Goal: Browse casually

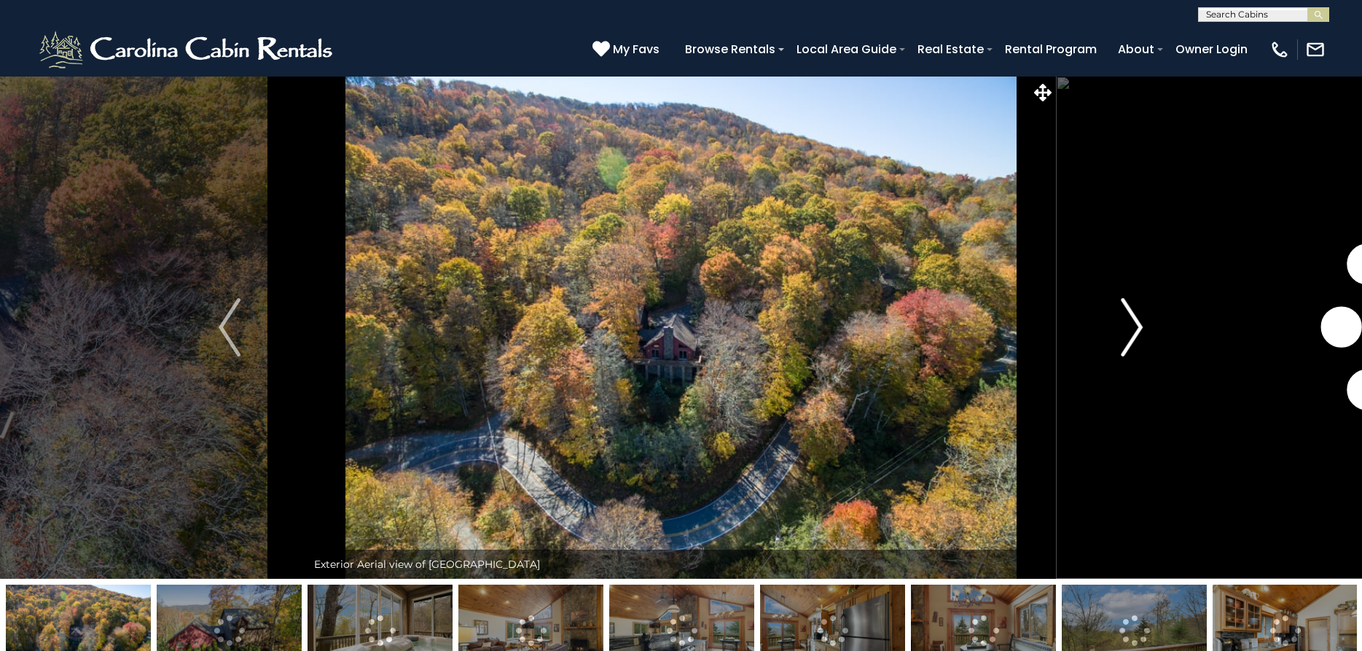
click at [1133, 339] on img "Next" at bounding box center [1132, 327] width 22 height 58
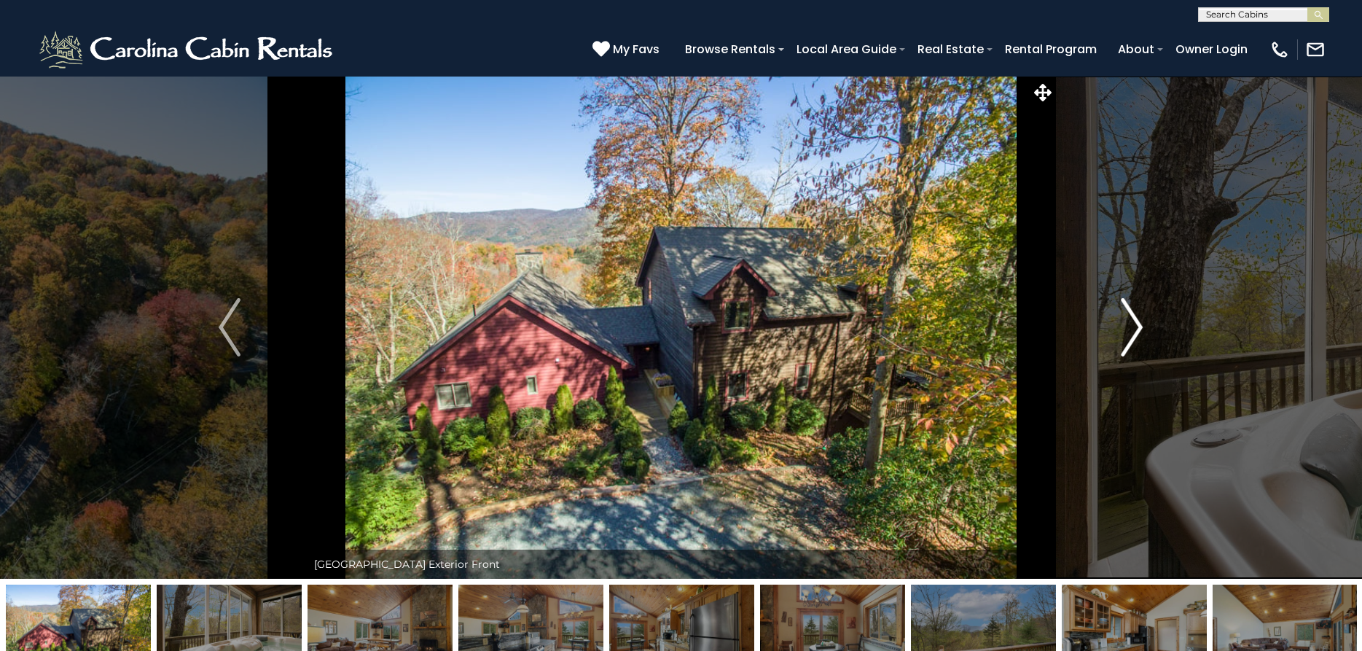
click at [1133, 339] on img "Next" at bounding box center [1132, 327] width 22 height 58
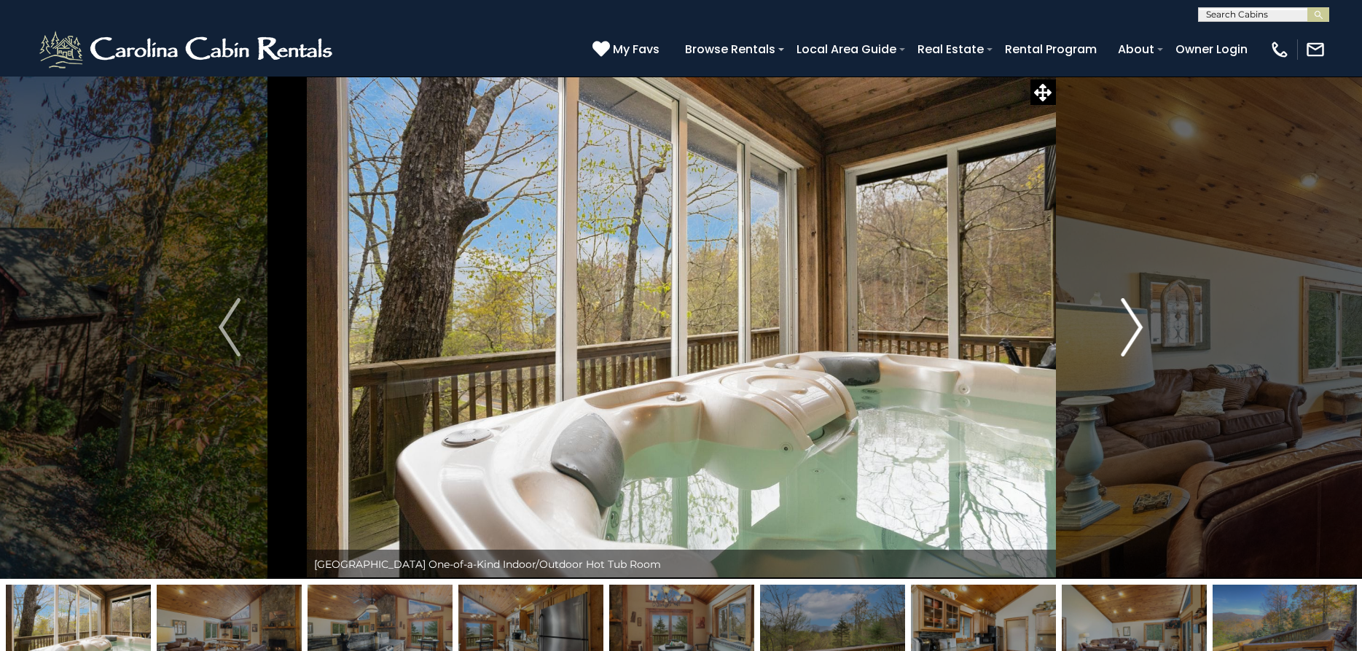
click at [1133, 339] on img "Next" at bounding box center [1132, 327] width 22 height 58
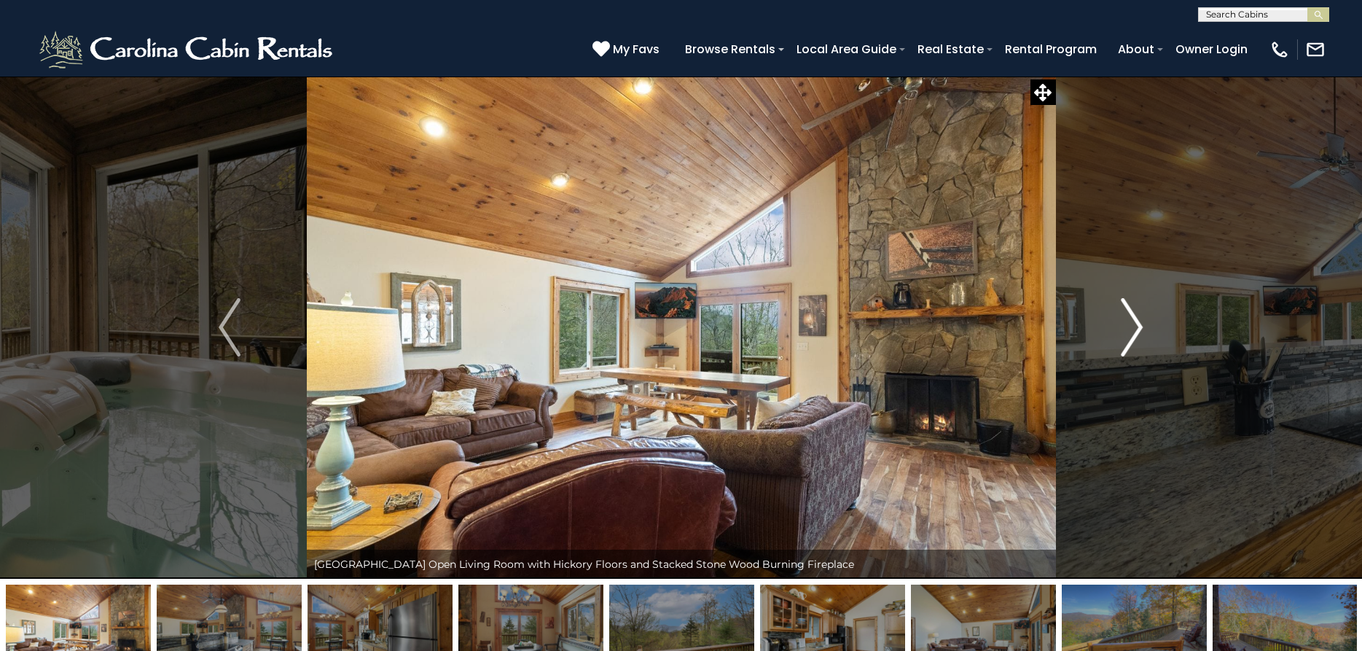
click at [1133, 339] on img "Next" at bounding box center [1132, 327] width 22 height 58
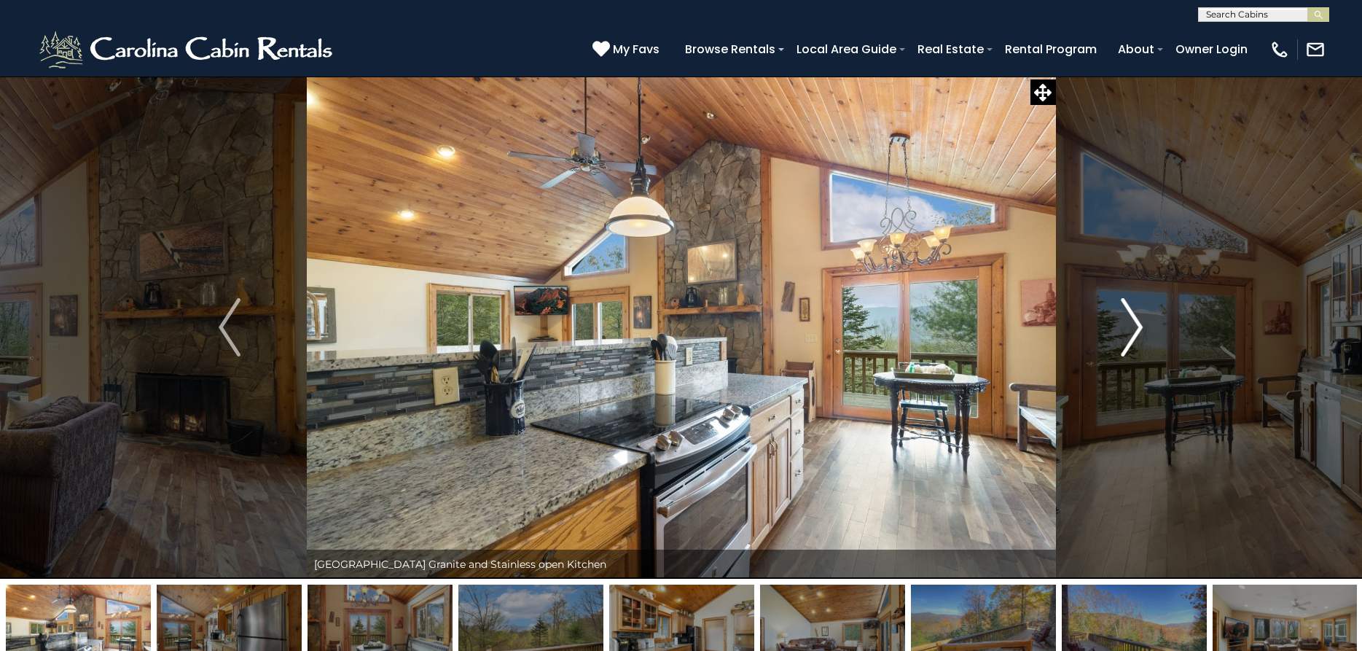
click at [1133, 337] on img "Next" at bounding box center [1132, 327] width 22 height 58
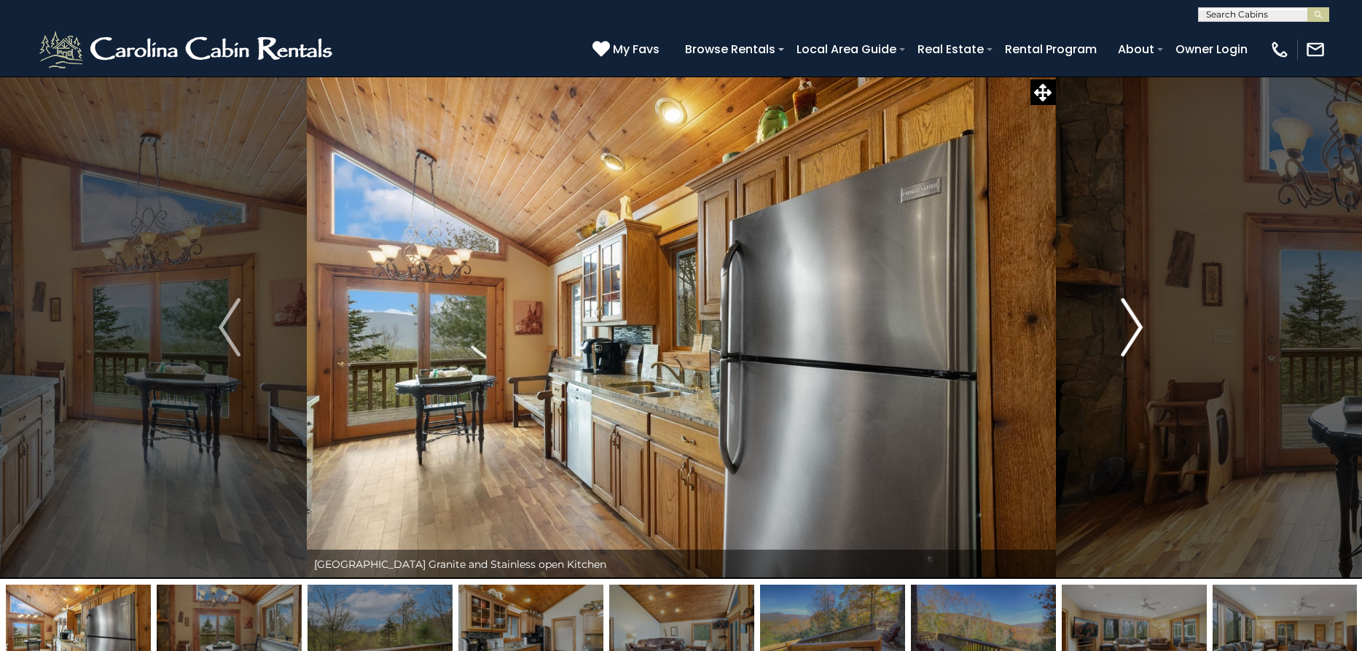
click at [1133, 337] on img "Next" at bounding box center [1132, 327] width 22 height 58
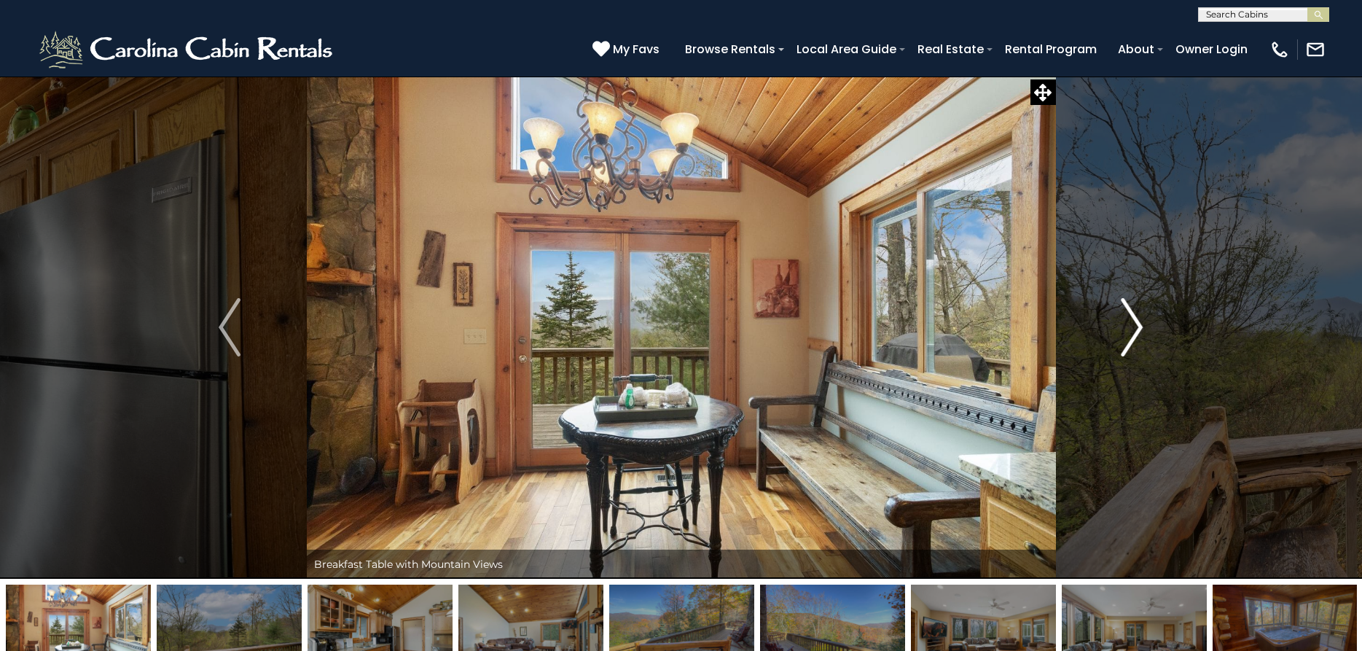
click at [1133, 337] on img "Next" at bounding box center [1132, 327] width 22 height 58
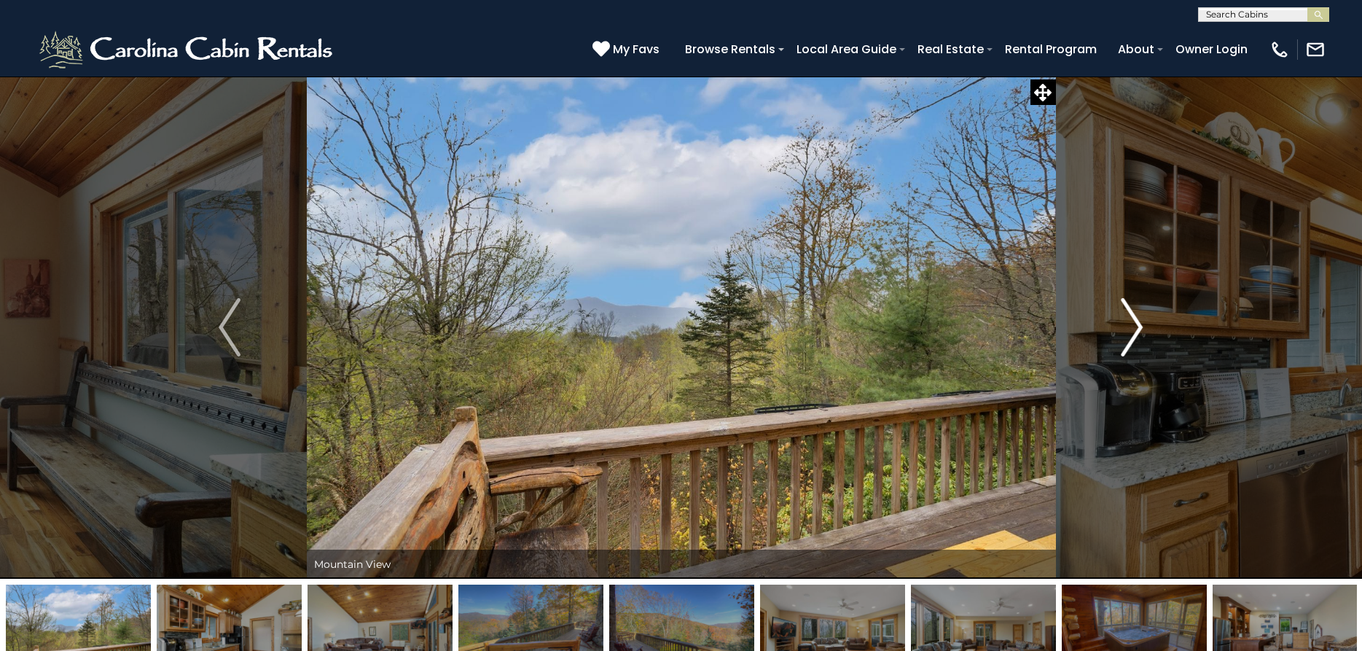
click at [1133, 337] on img "Next" at bounding box center [1132, 327] width 22 height 58
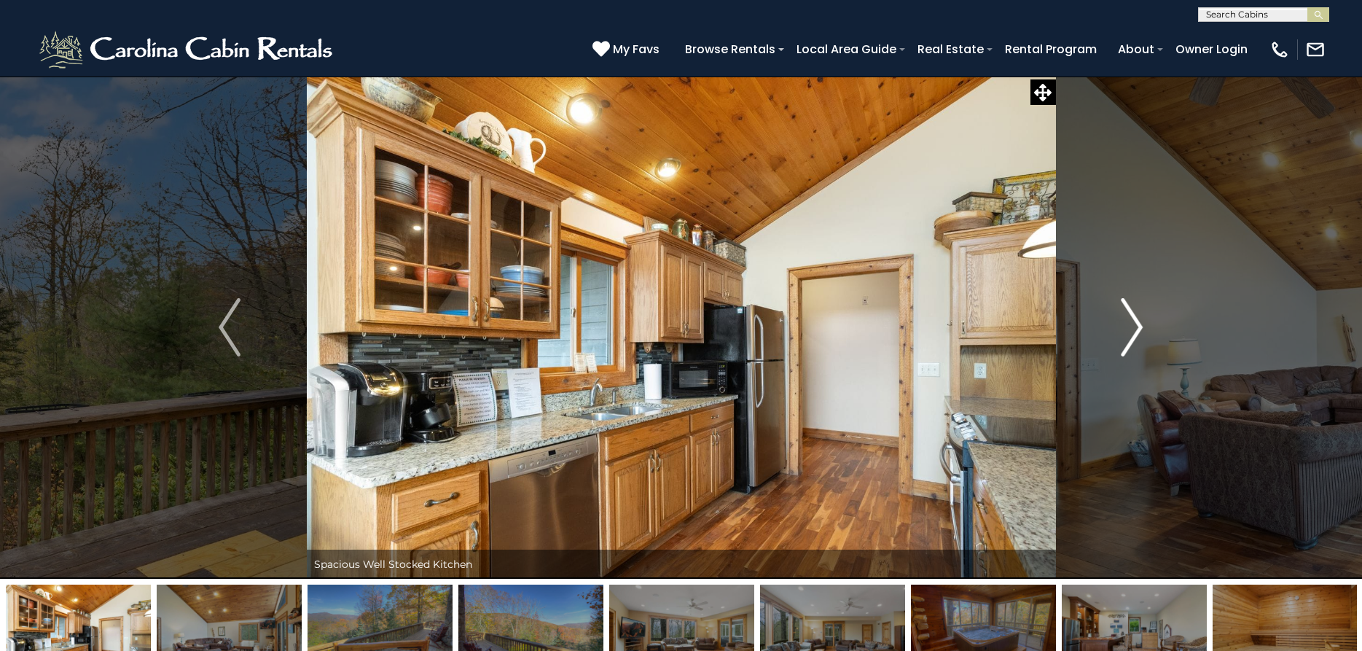
click at [1133, 337] on img "Next" at bounding box center [1132, 327] width 22 height 58
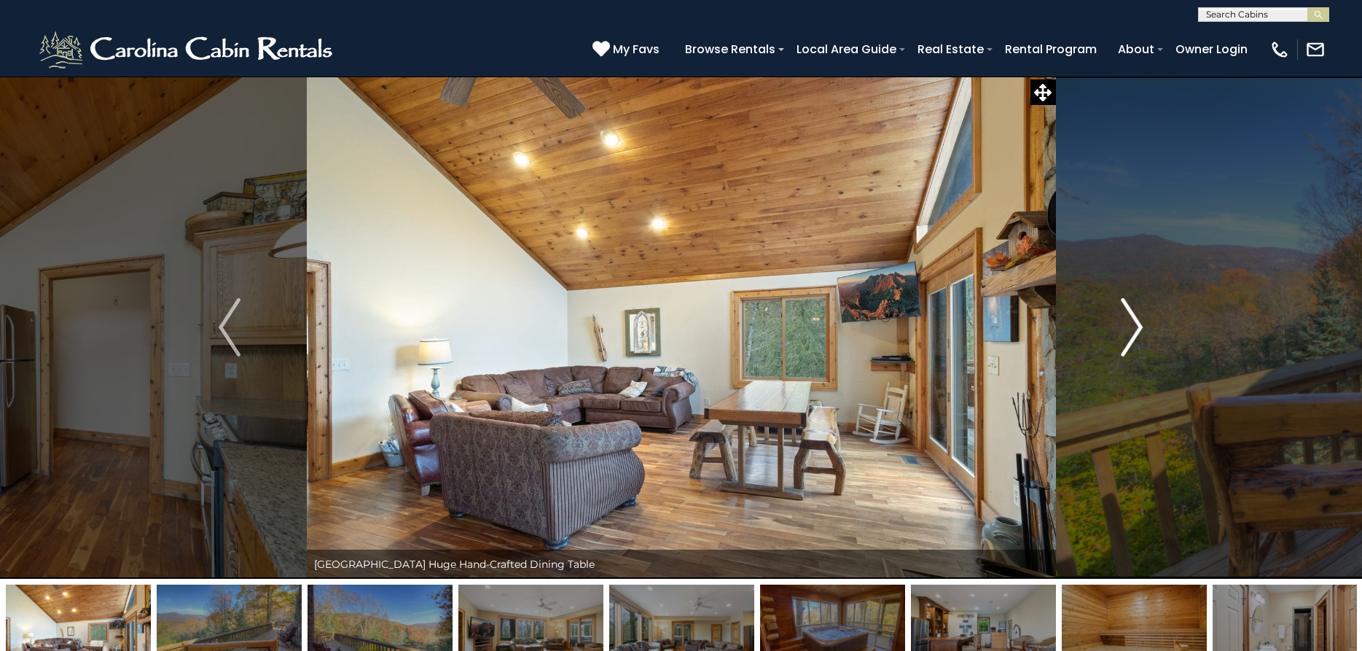
click at [1133, 337] on img "Next" at bounding box center [1132, 327] width 22 height 58
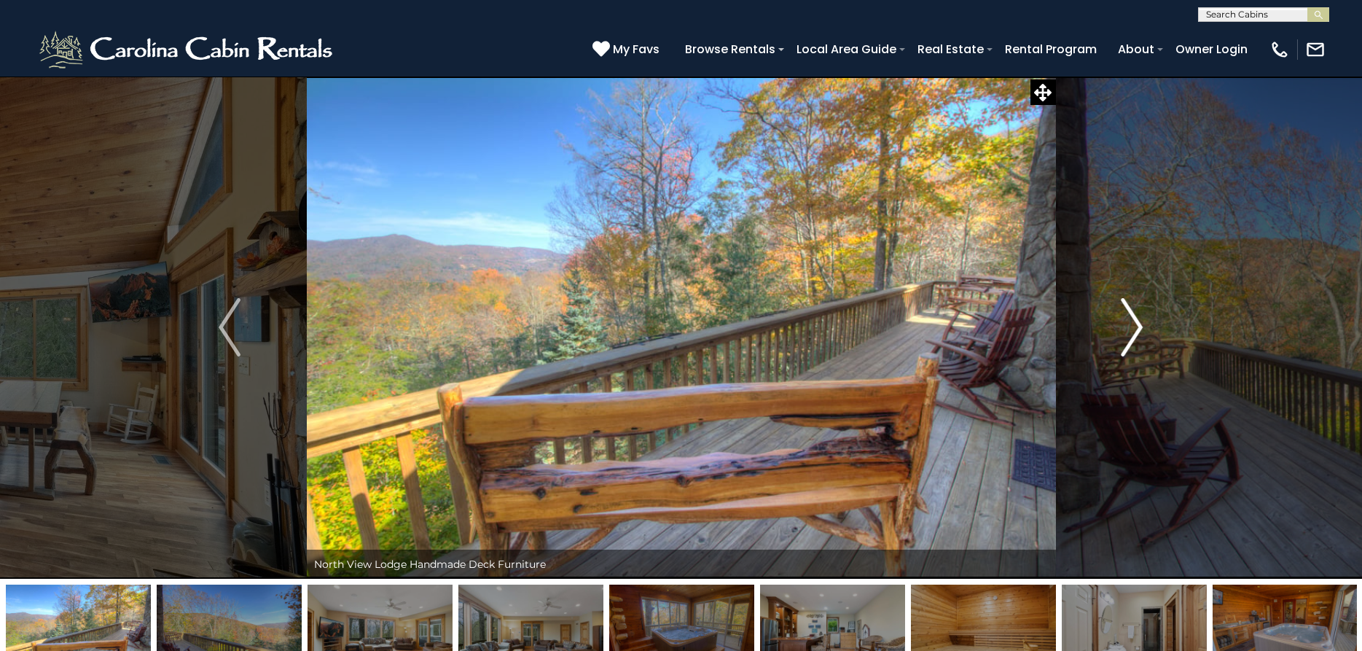
click at [1133, 337] on img "Next" at bounding box center [1132, 327] width 22 height 58
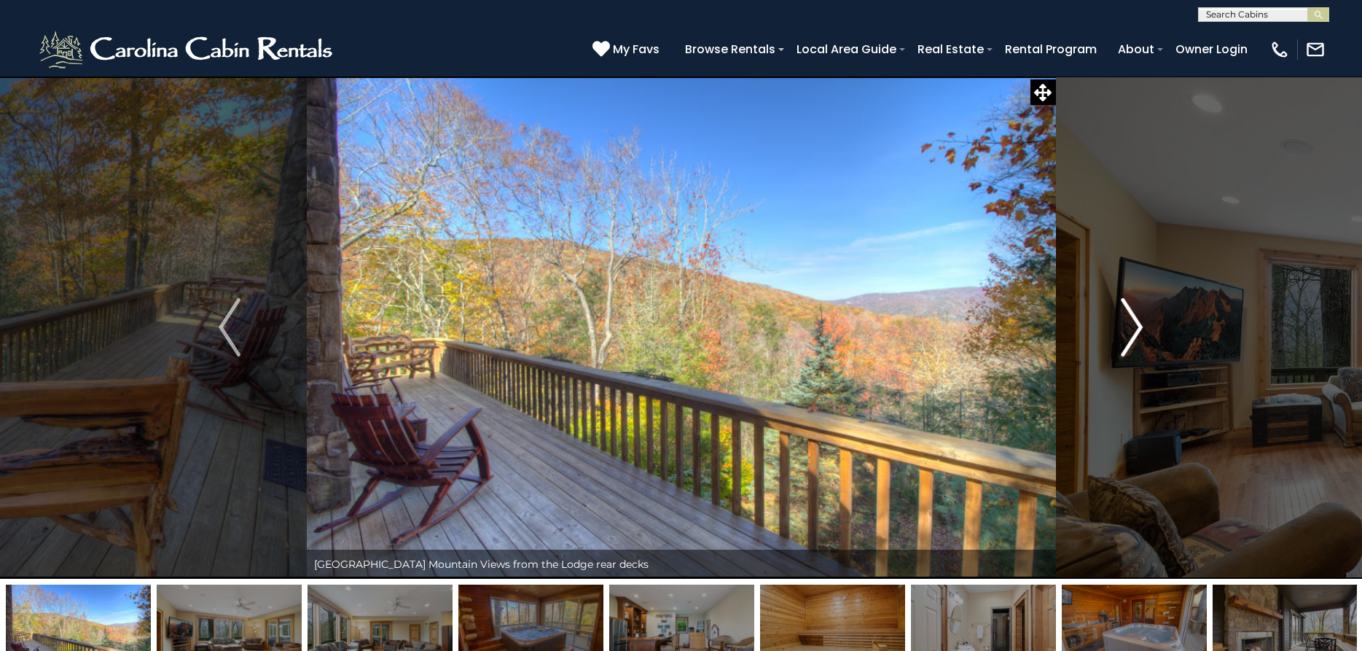
click at [1133, 337] on img "Next" at bounding box center [1132, 327] width 22 height 58
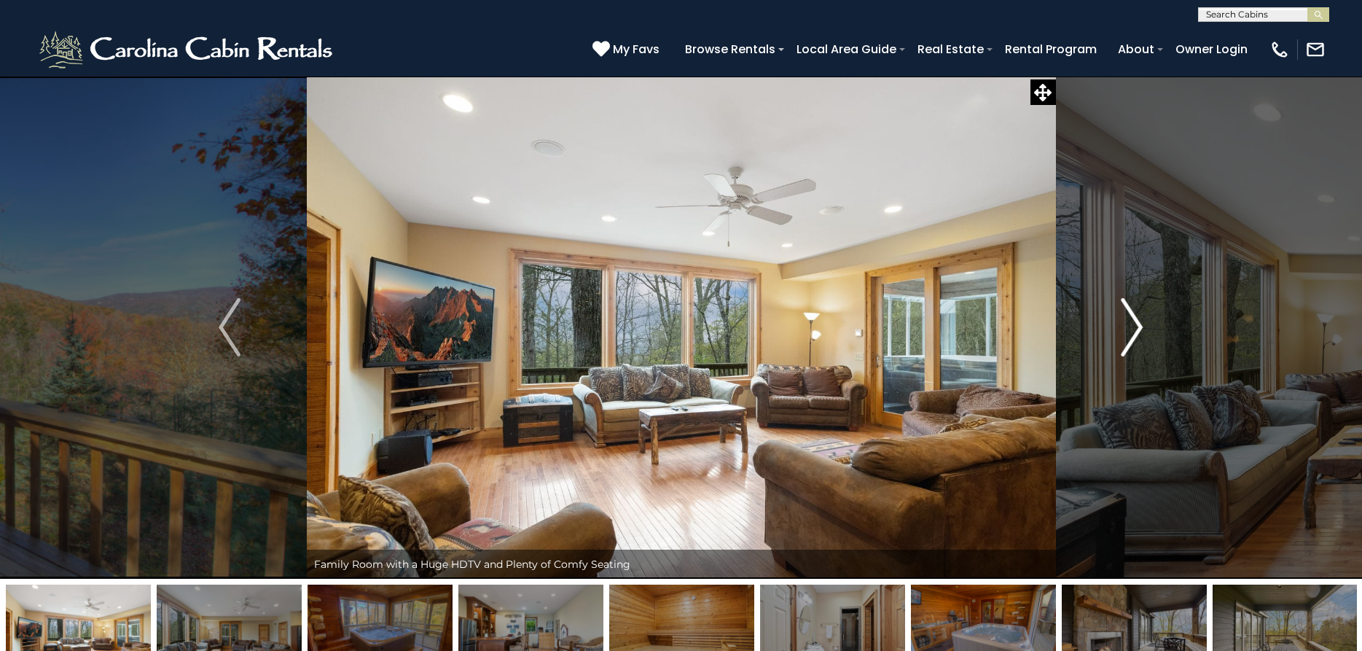
click at [1133, 337] on img "Next" at bounding box center [1132, 327] width 22 height 58
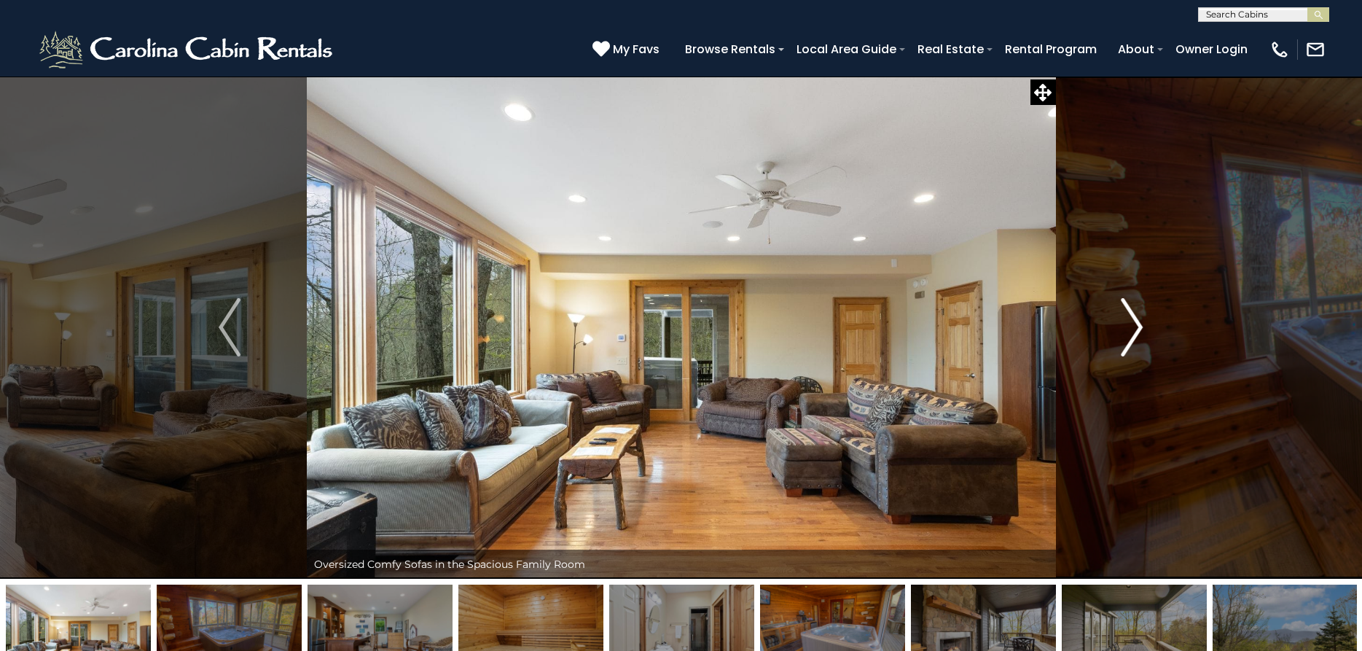
click at [1133, 337] on img "Next" at bounding box center [1132, 327] width 22 height 58
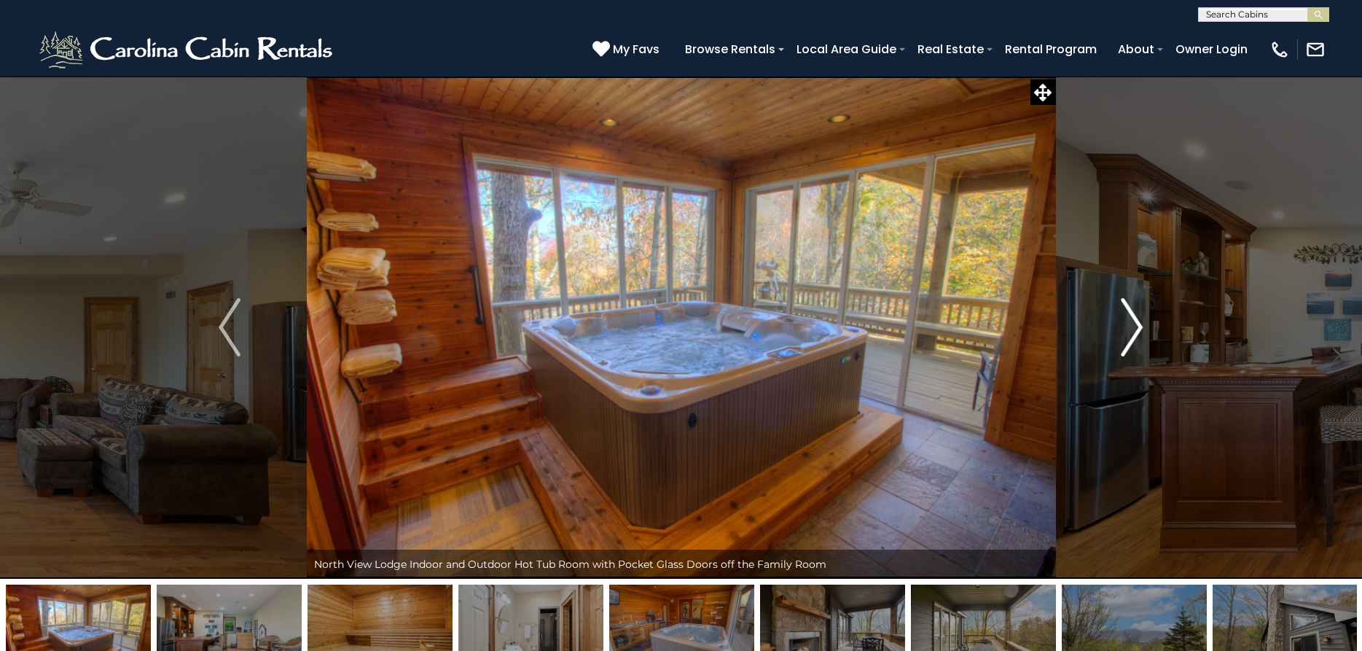
click at [1133, 337] on img "Next" at bounding box center [1132, 327] width 22 height 58
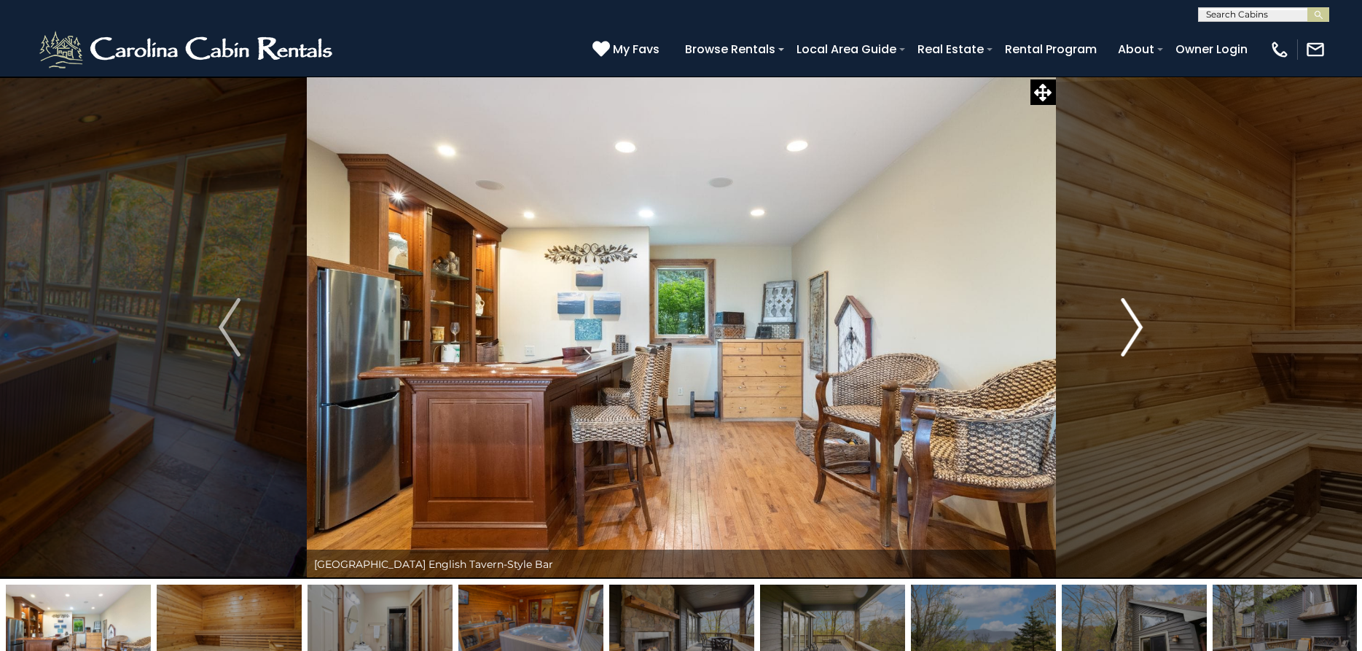
click at [1133, 337] on img "Next" at bounding box center [1132, 327] width 22 height 58
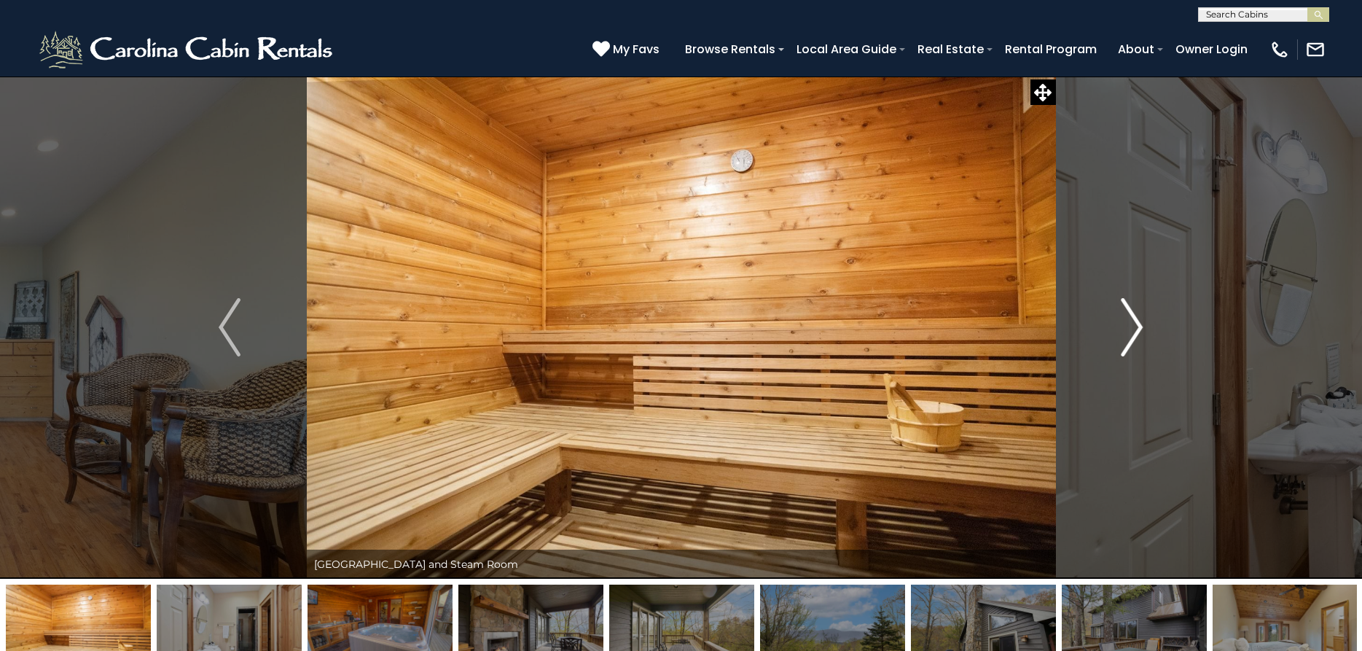
click at [1133, 337] on img "Next" at bounding box center [1132, 327] width 22 height 58
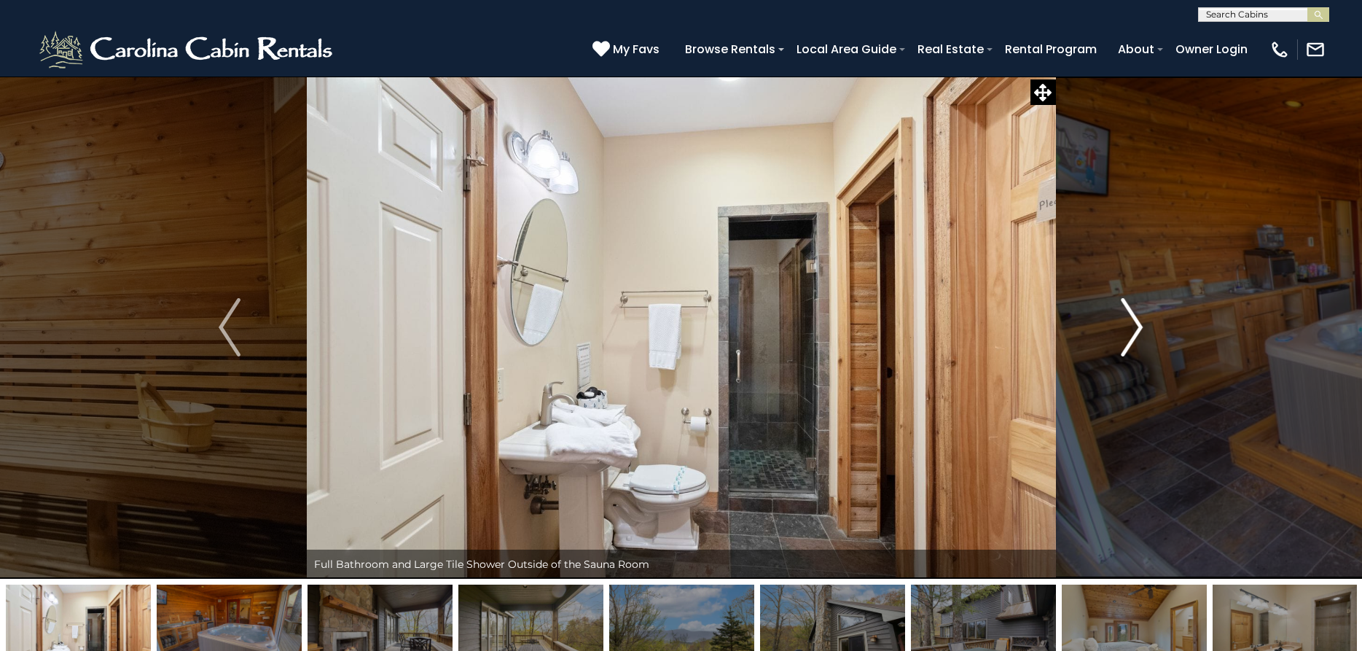
click at [1133, 337] on img "Next" at bounding box center [1132, 327] width 22 height 58
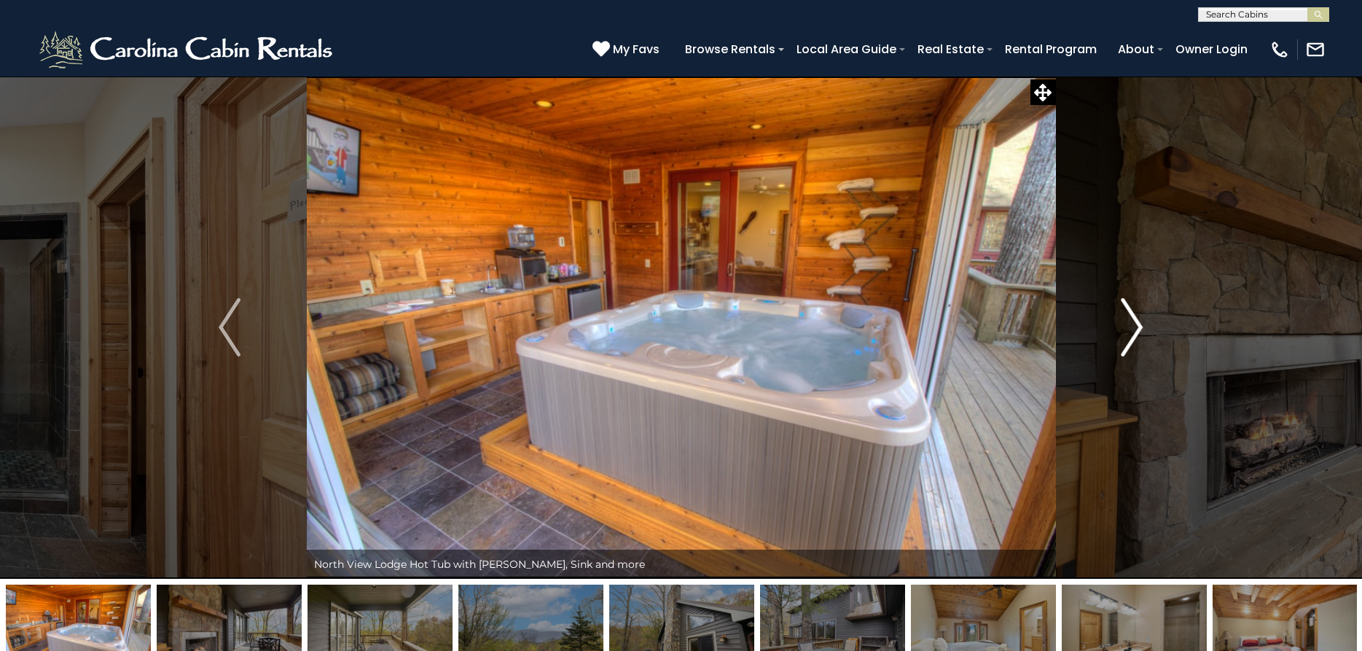
click at [1133, 337] on img "Next" at bounding box center [1132, 327] width 22 height 58
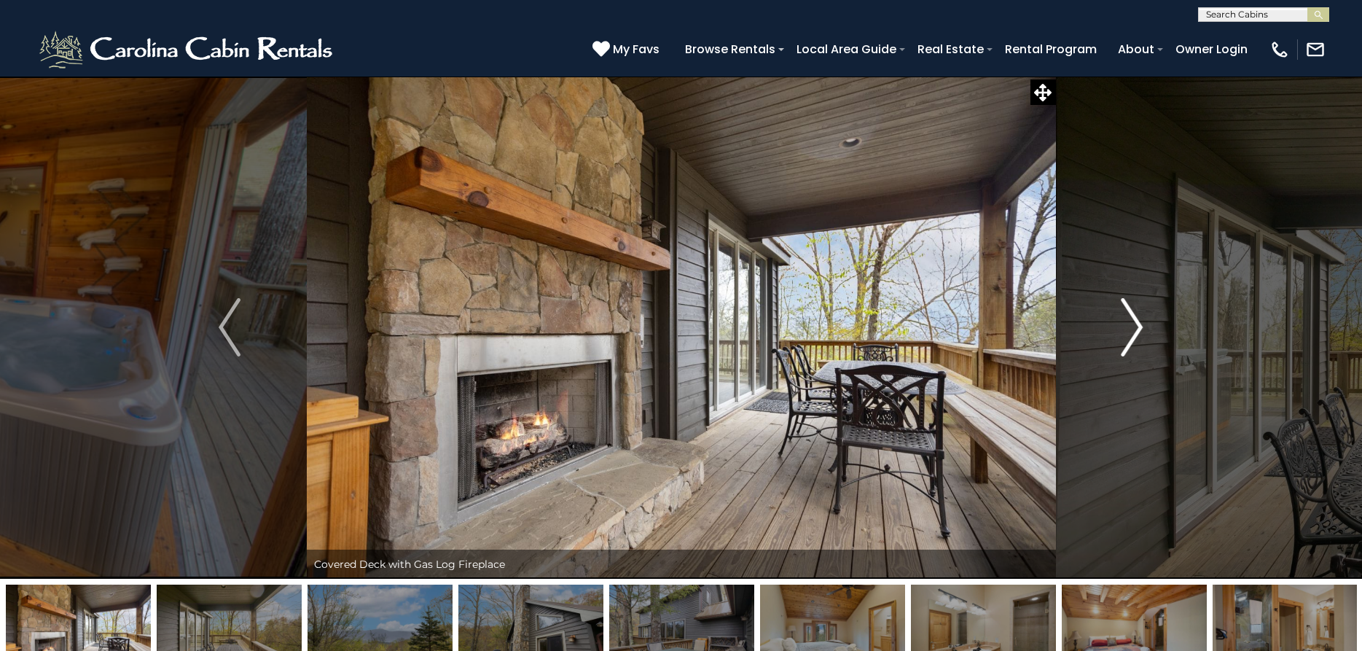
click at [1133, 337] on img "Next" at bounding box center [1132, 327] width 22 height 58
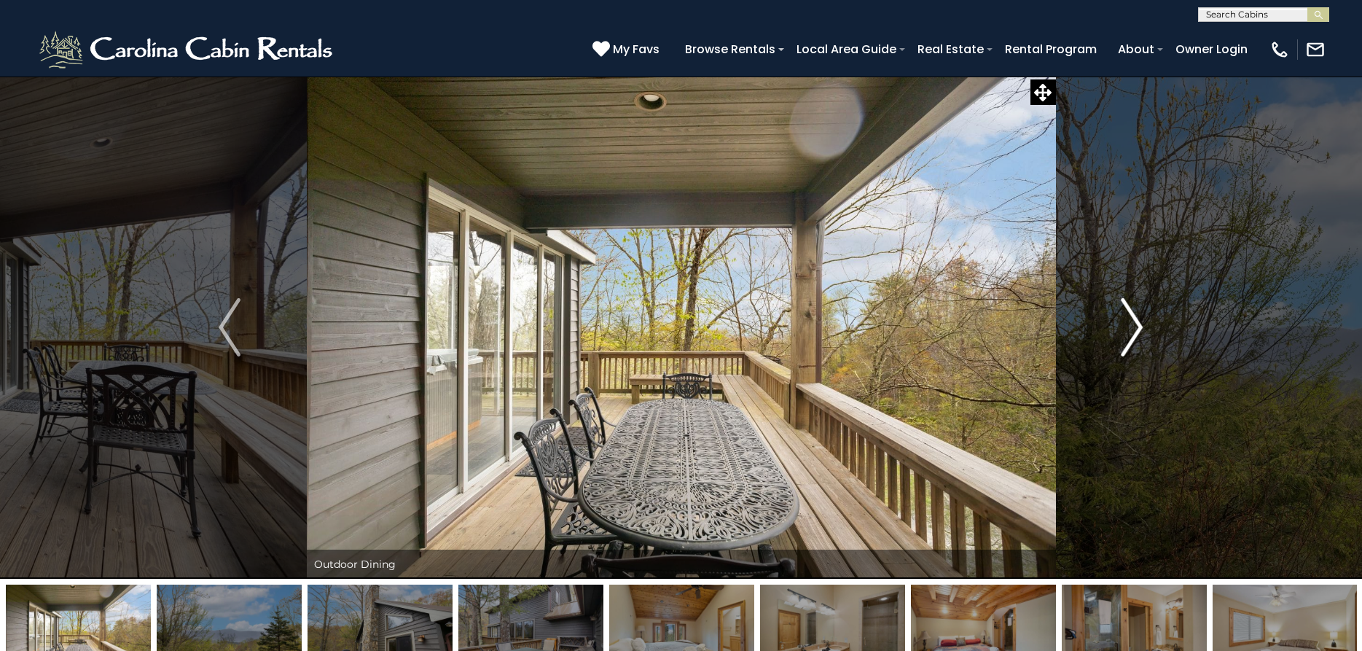
click at [1133, 337] on img "Next" at bounding box center [1132, 327] width 22 height 58
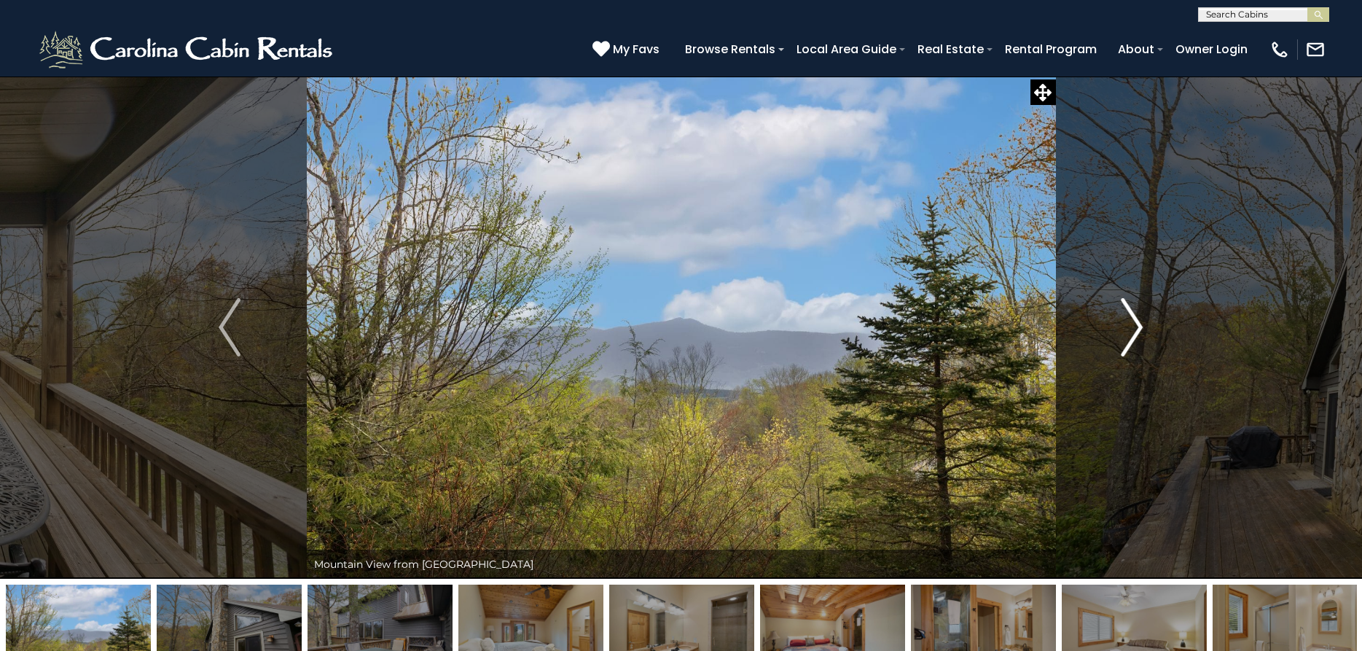
click at [1133, 337] on img "Next" at bounding box center [1132, 327] width 22 height 58
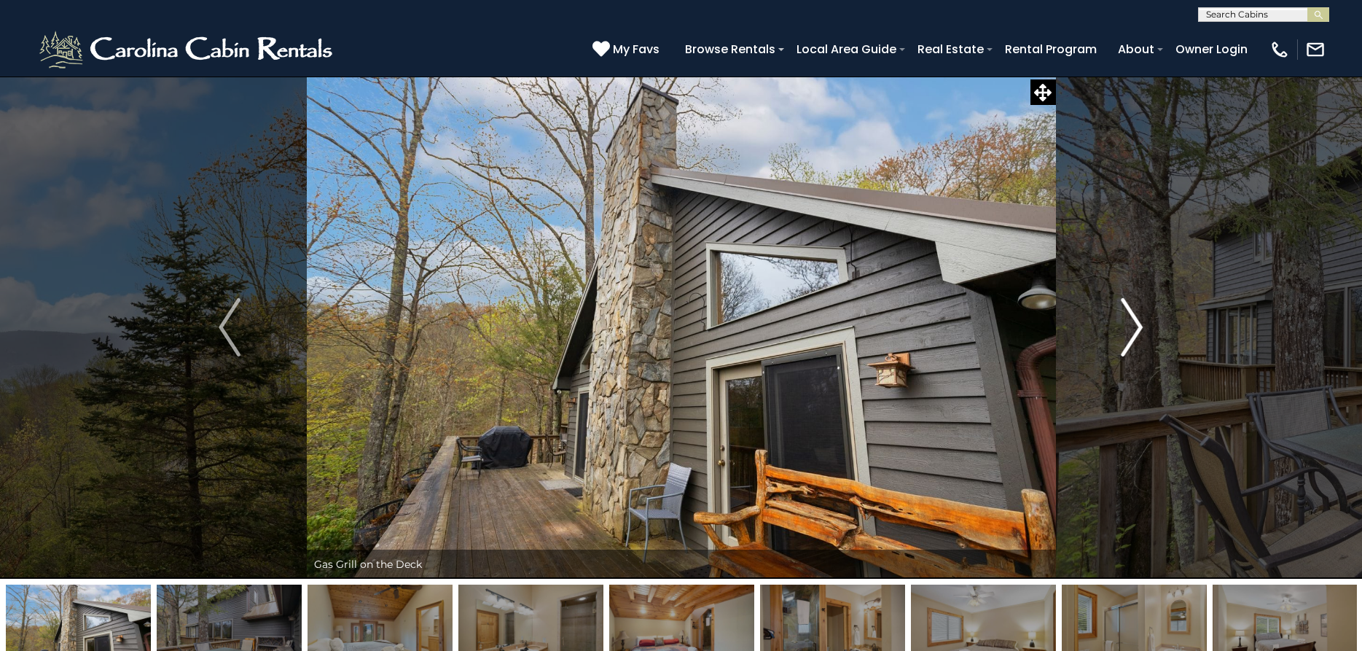
click at [1133, 337] on img "Next" at bounding box center [1132, 327] width 22 height 58
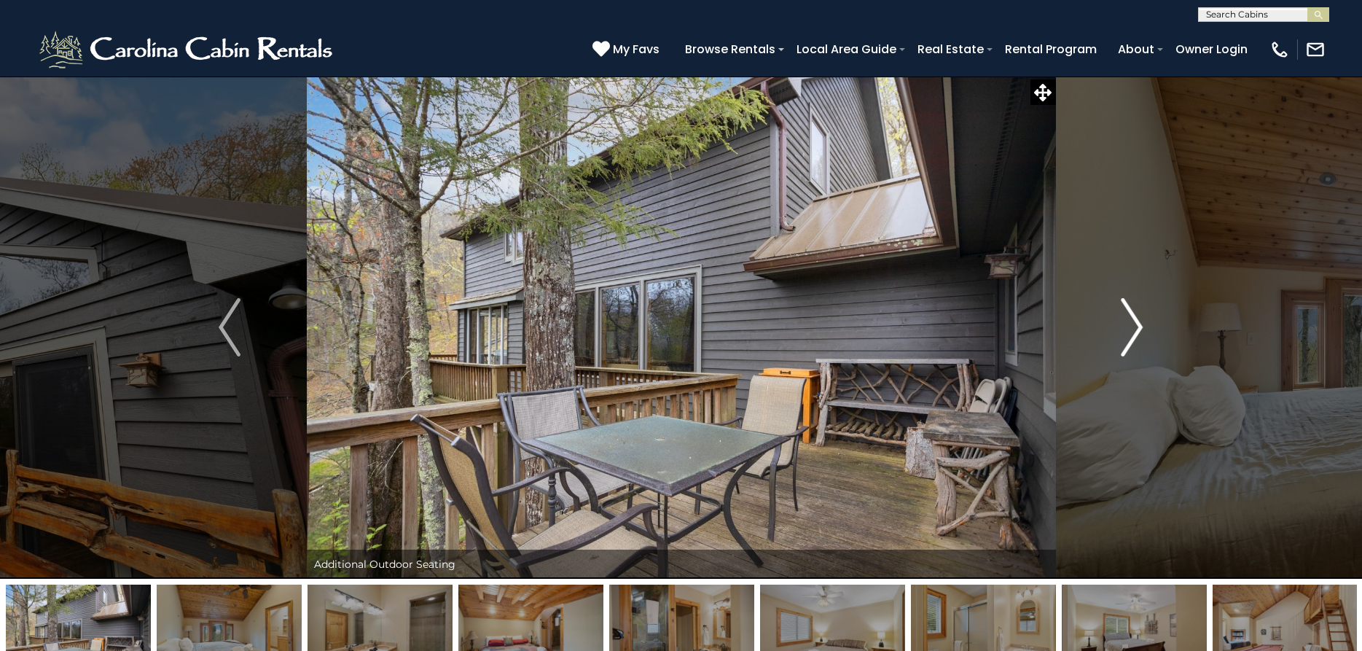
click at [1133, 337] on img "Next" at bounding box center [1132, 327] width 22 height 58
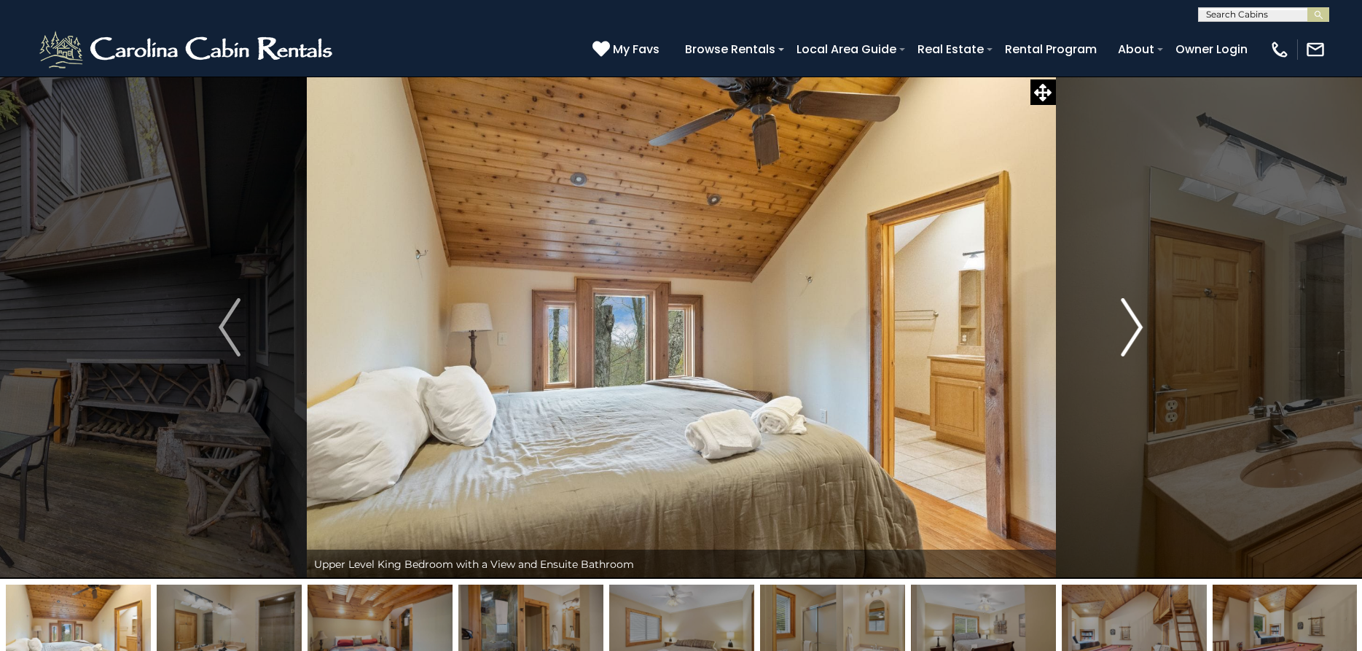
click at [1133, 337] on img "Next" at bounding box center [1132, 327] width 22 height 58
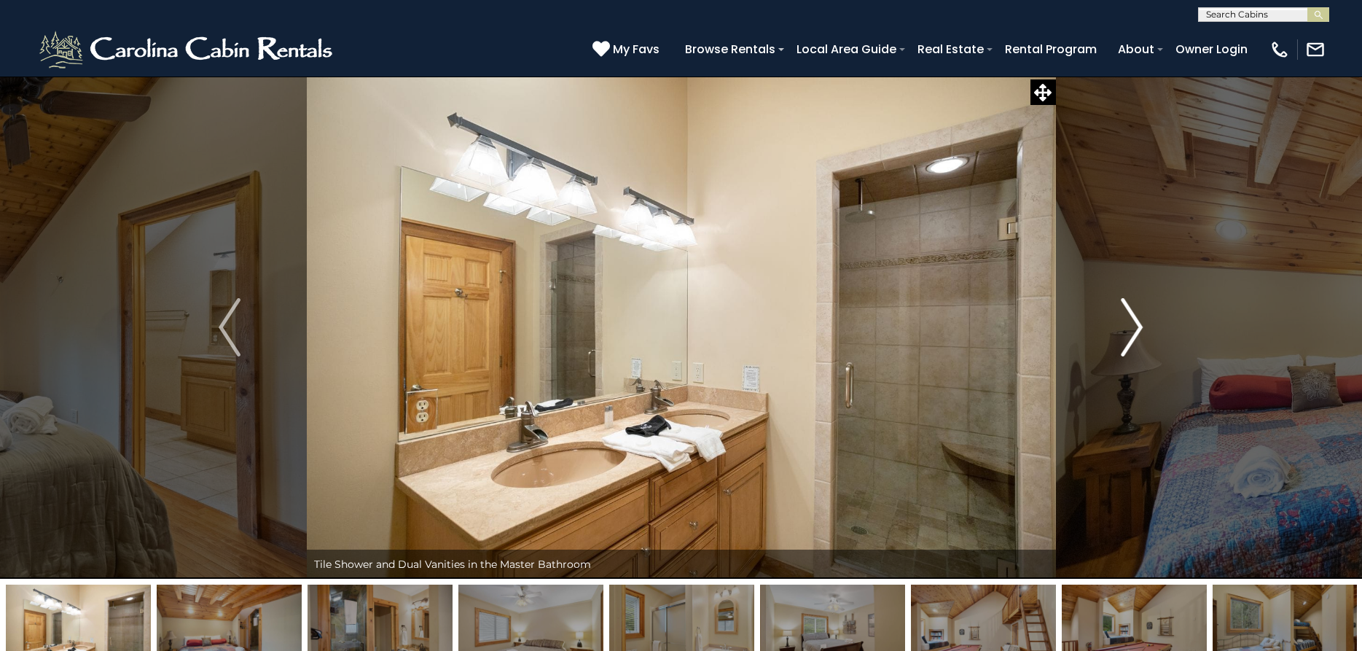
click at [1133, 337] on img "Next" at bounding box center [1132, 327] width 22 height 58
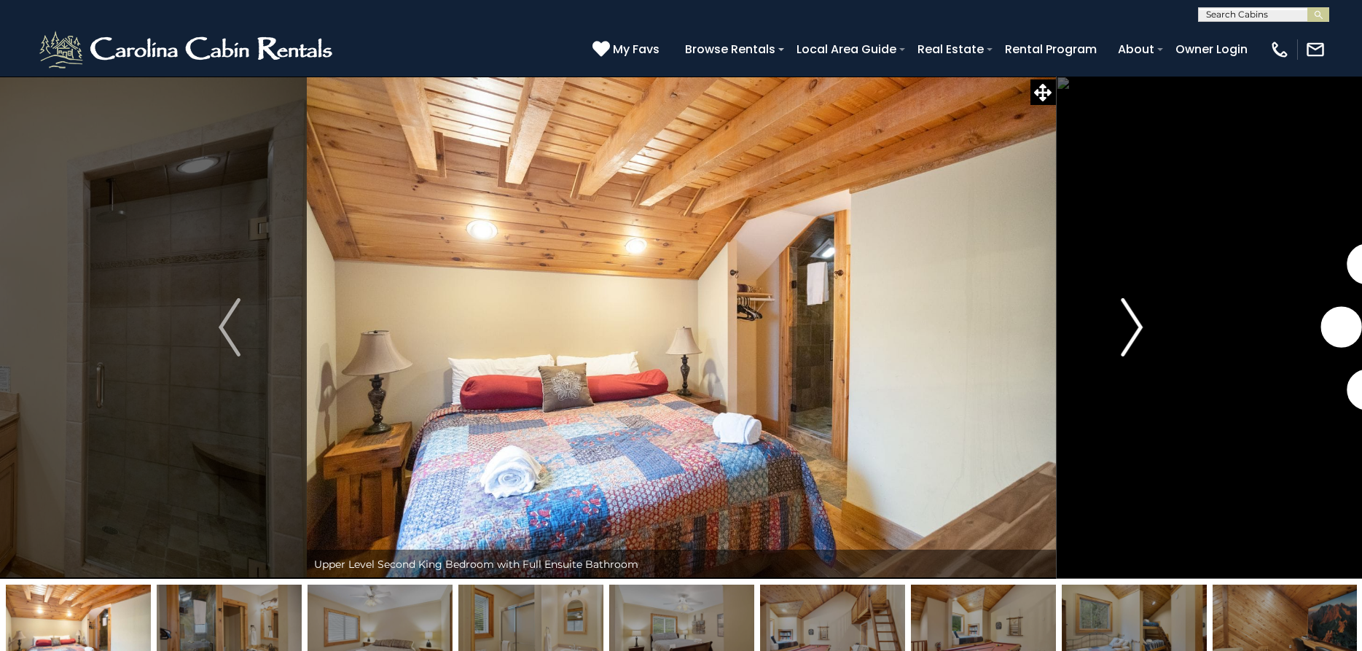
click at [1133, 335] on img "Next" at bounding box center [1132, 327] width 22 height 58
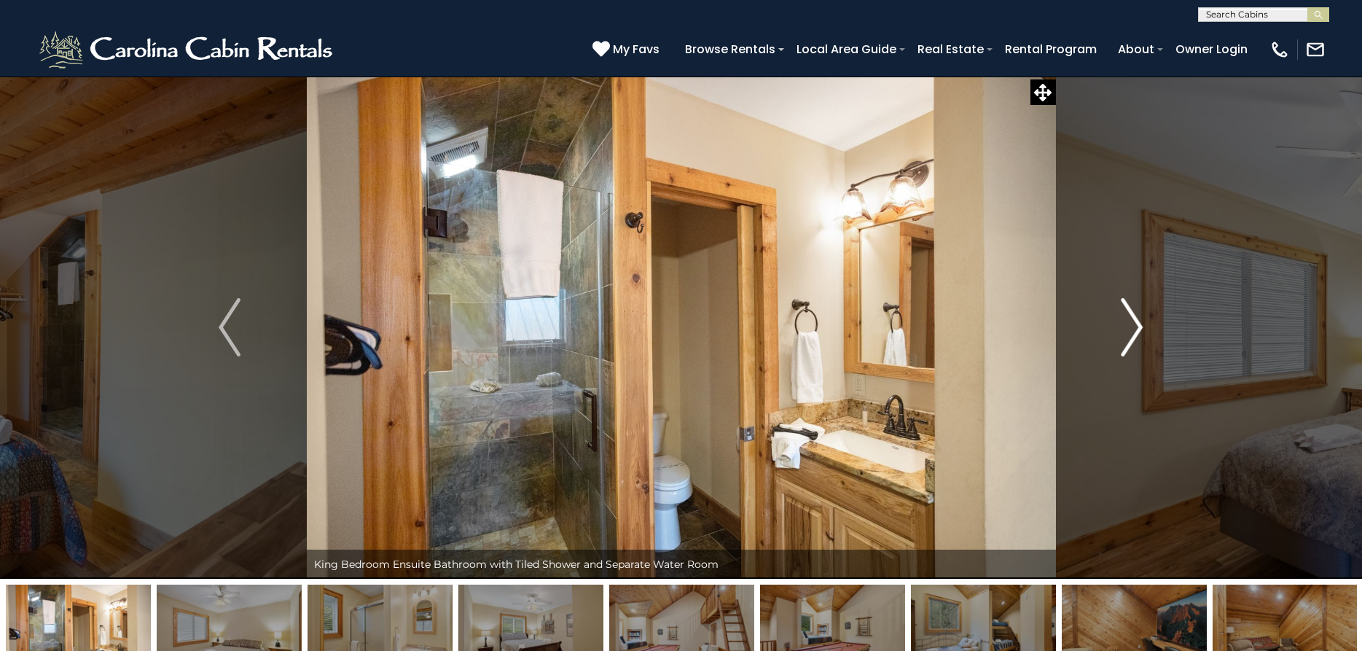
click at [1133, 335] on img "Next" at bounding box center [1132, 327] width 22 height 58
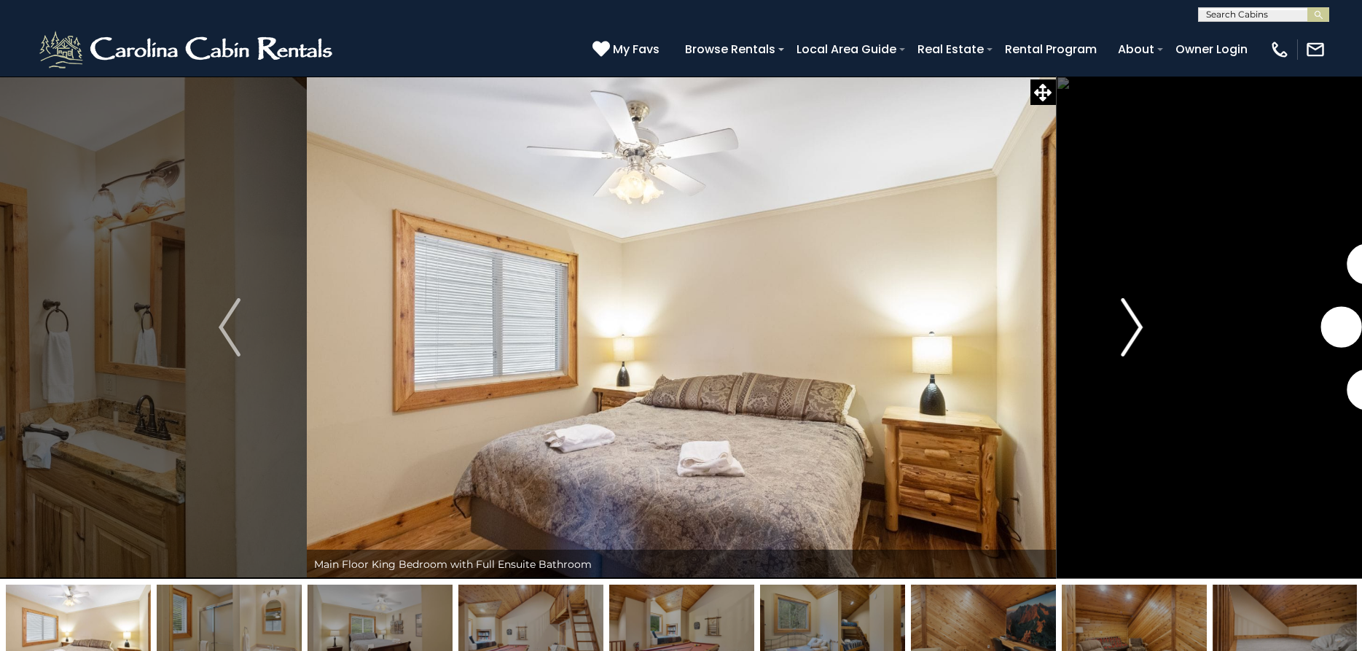
click at [1133, 335] on img "Next" at bounding box center [1132, 327] width 22 height 58
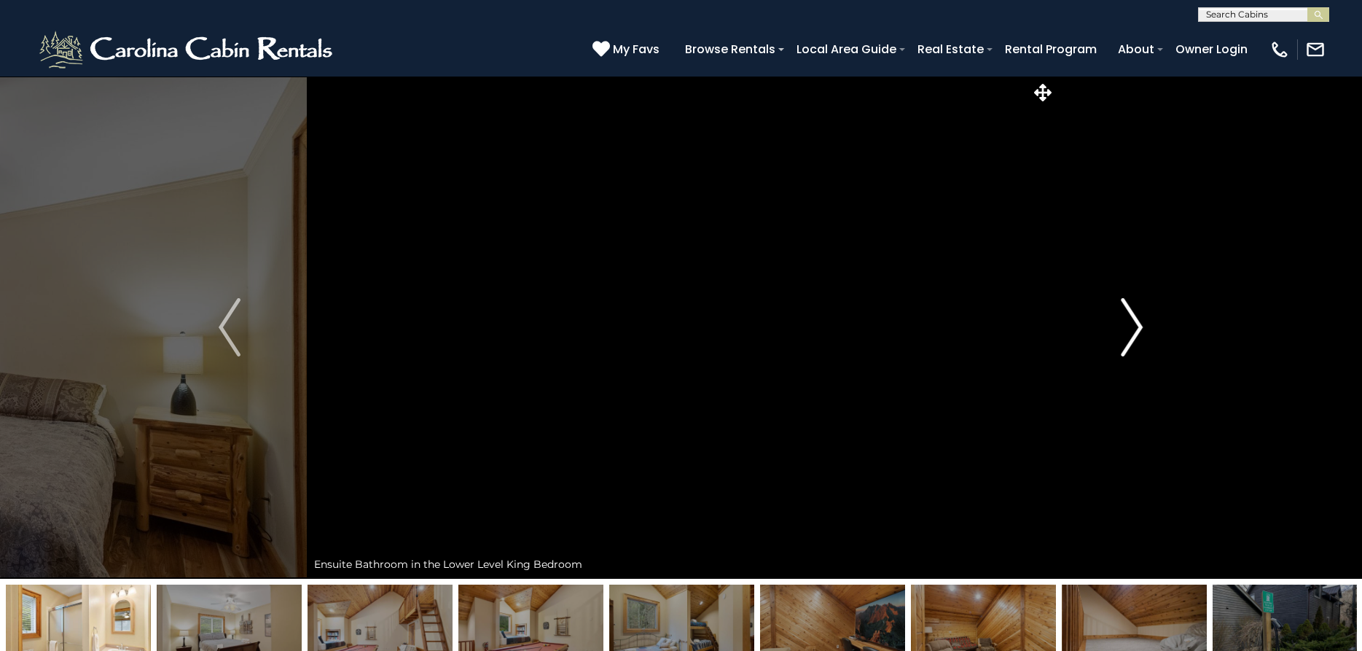
click at [1133, 335] on img "Next" at bounding box center [1132, 327] width 22 height 58
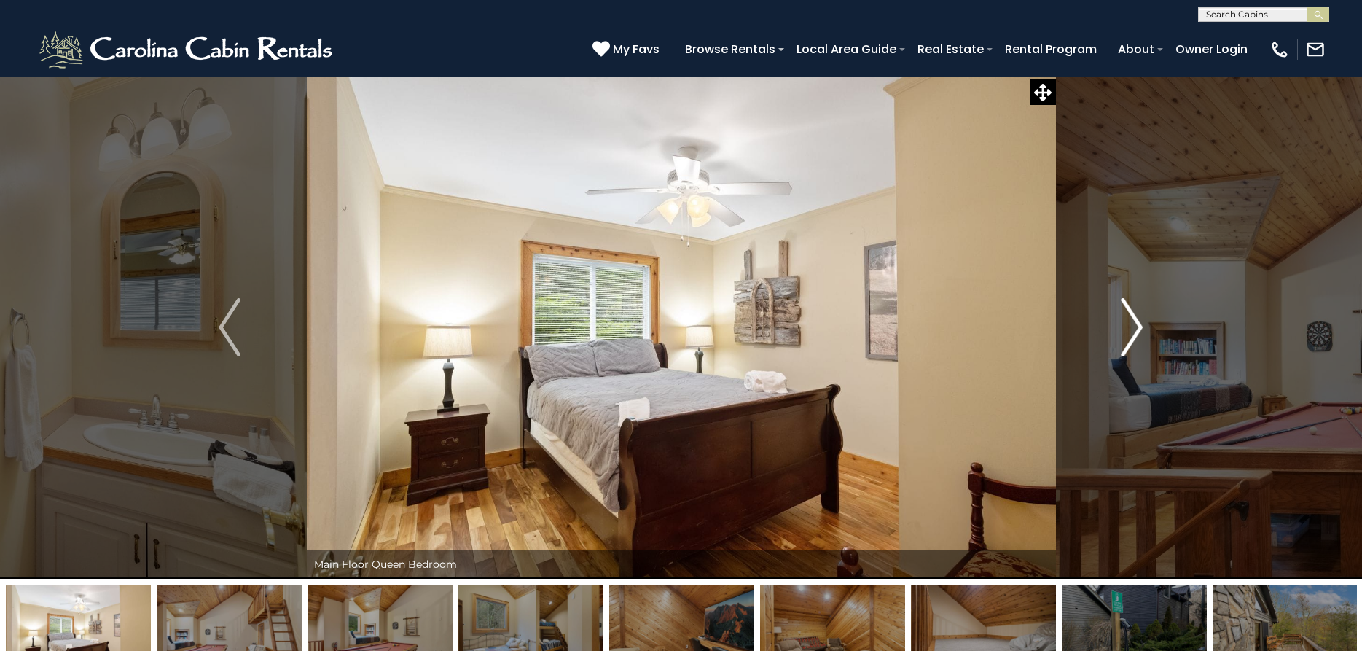
click at [1133, 335] on img "Next" at bounding box center [1132, 327] width 22 height 58
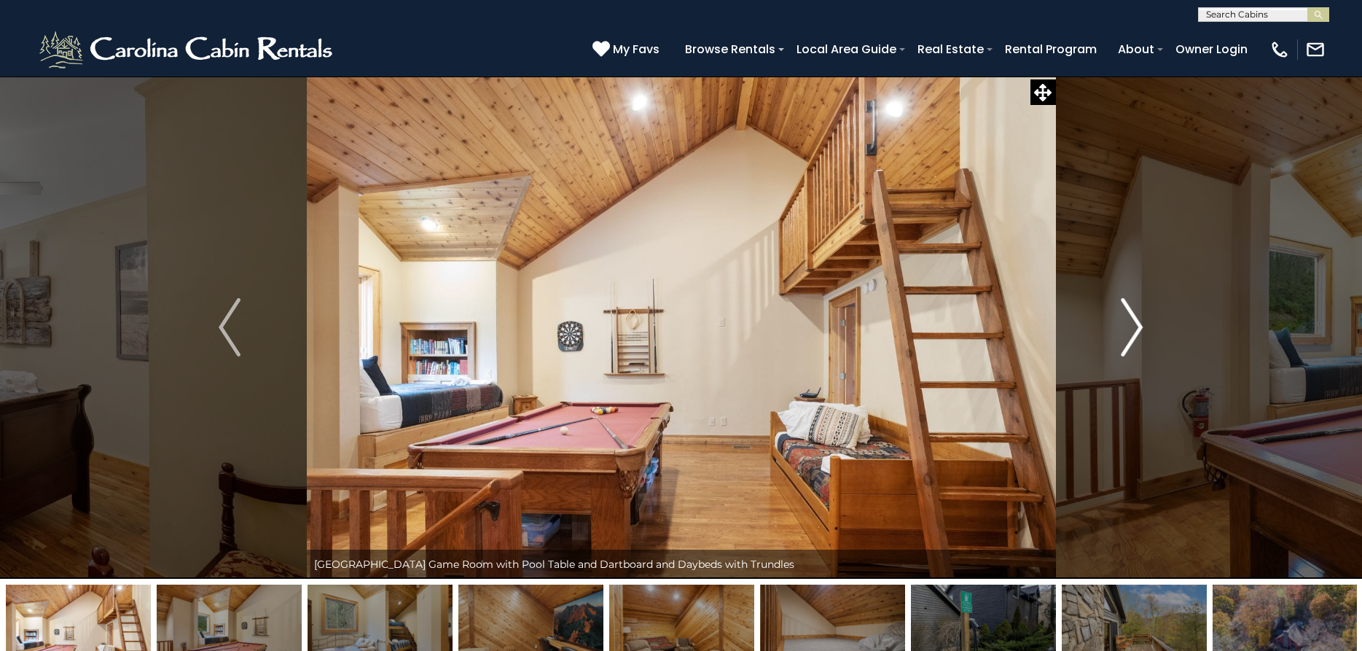
click at [1133, 335] on img "Next" at bounding box center [1132, 327] width 22 height 58
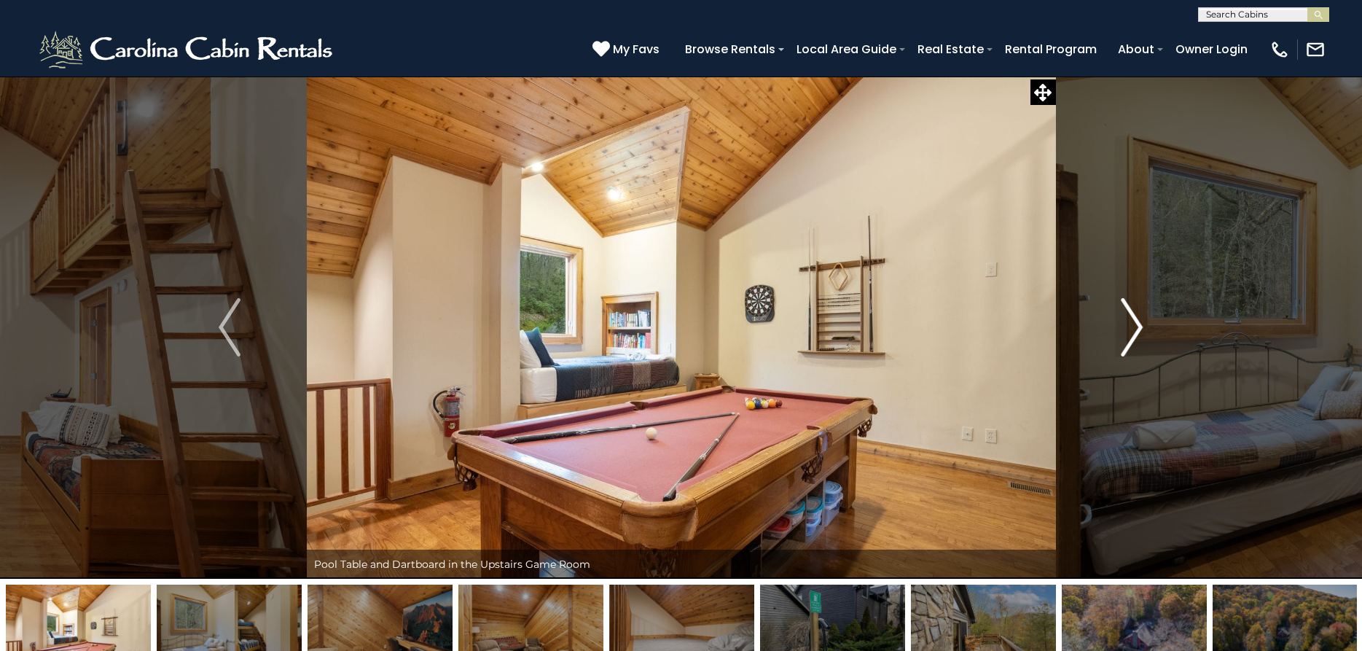
click at [1133, 335] on img "Next" at bounding box center [1132, 327] width 22 height 58
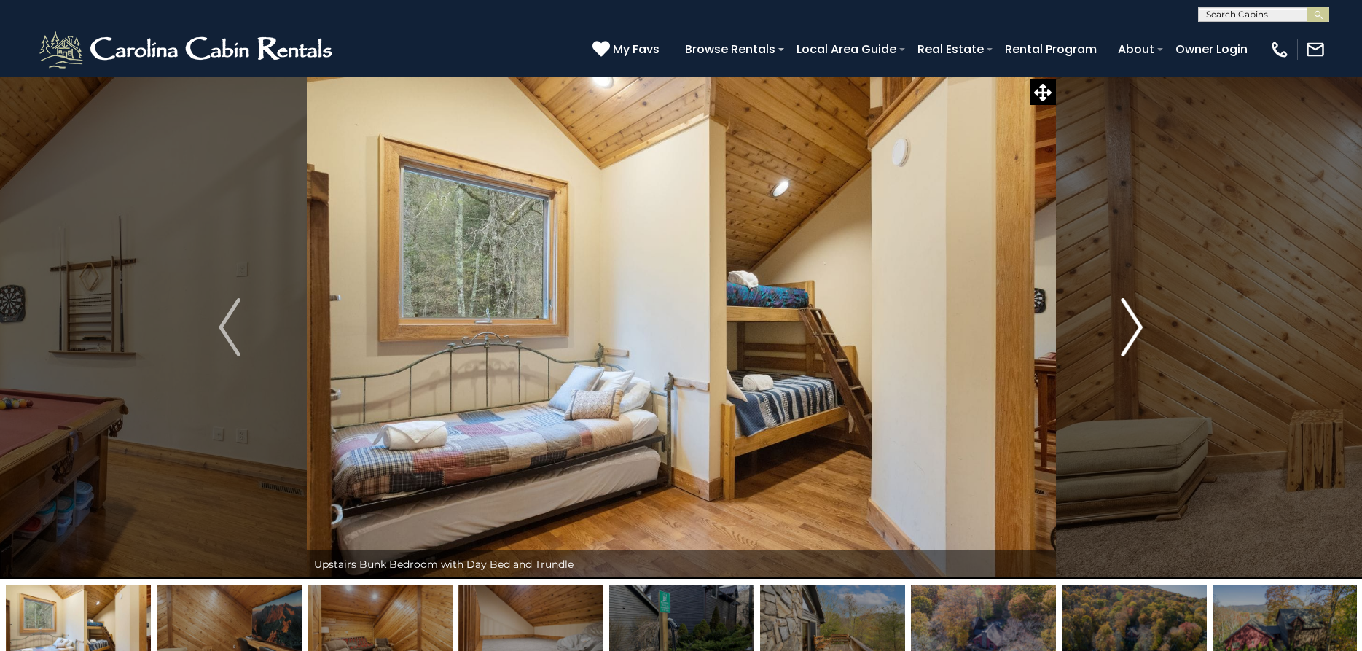
click at [1133, 335] on img "Next" at bounding box center [1132, 327] width 22 height 58
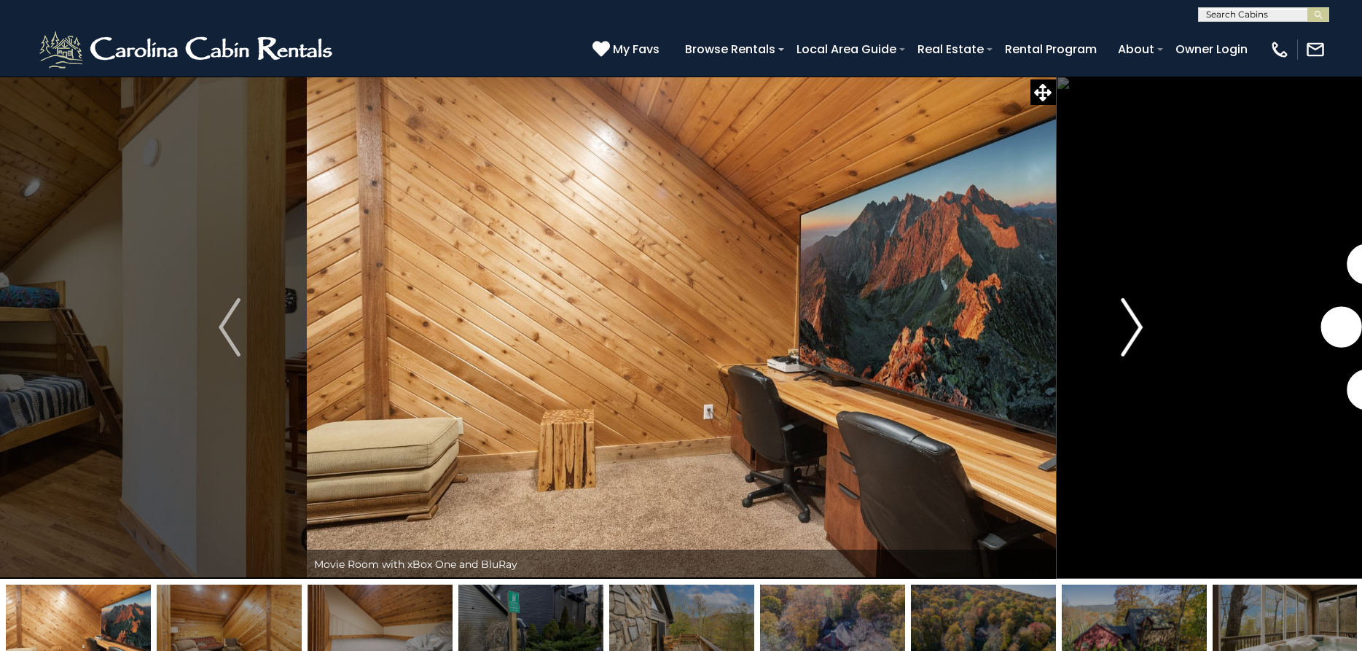
click at [1133, 335] on img "Next" at bounding box center [1132, 327] width 22 height 58
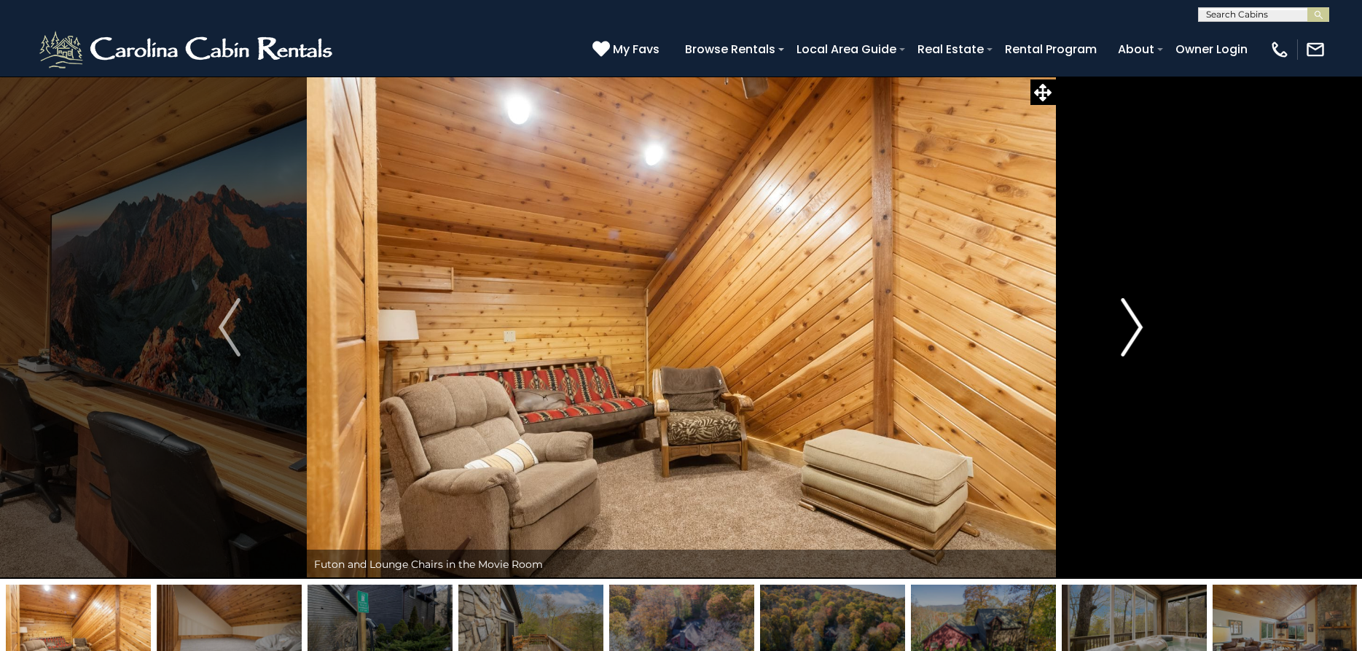
click at [1133, 334] on img "Next" at bounding box center [1132, 327] width 22 height 58
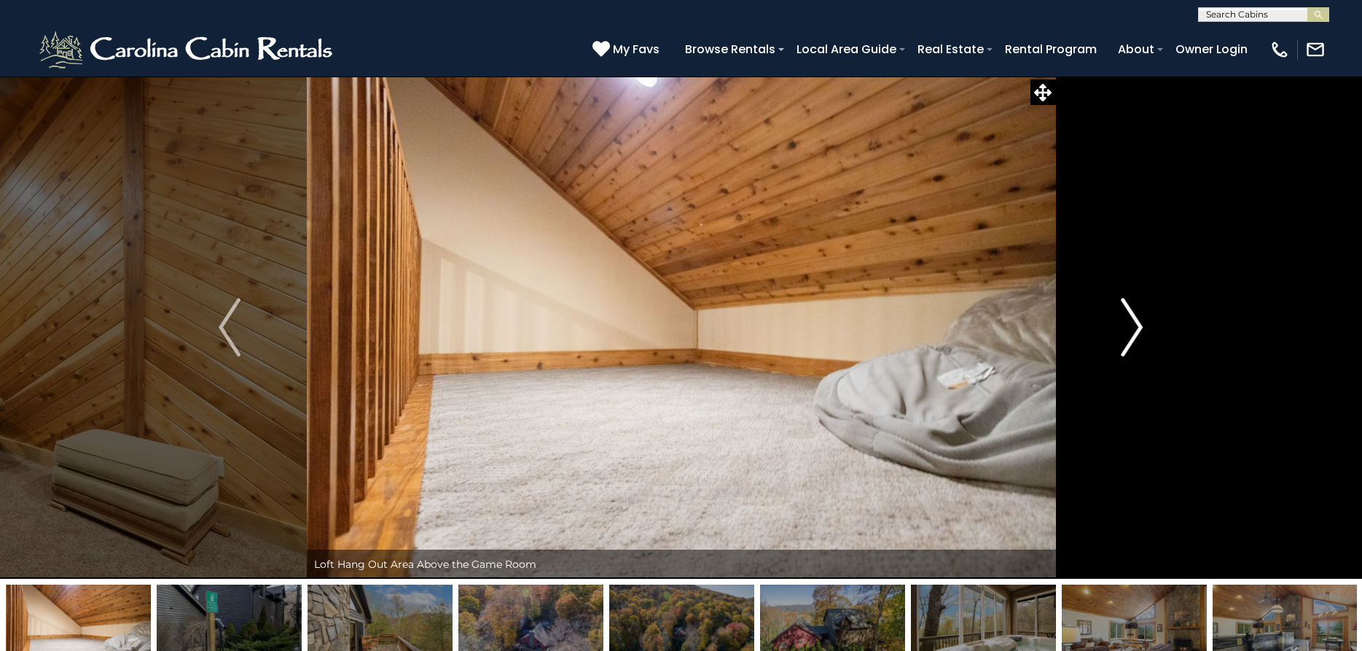
click at [1133, 334] on img "Next" at bounding box center [1132, 327] width 22 height 58
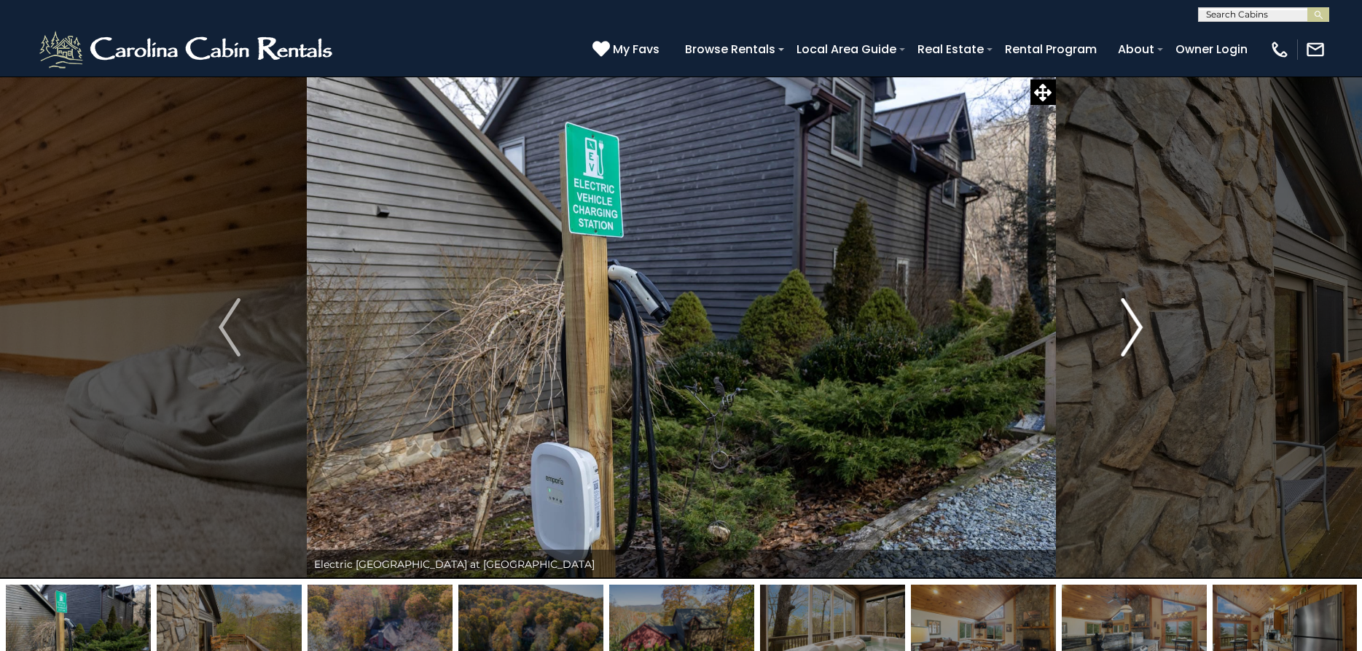
click at [1133, 334] on img "Next" at bounding box center [1132, 327] width 22 height 58
